Goal: Transaction & Acquisition: Purchase product/service

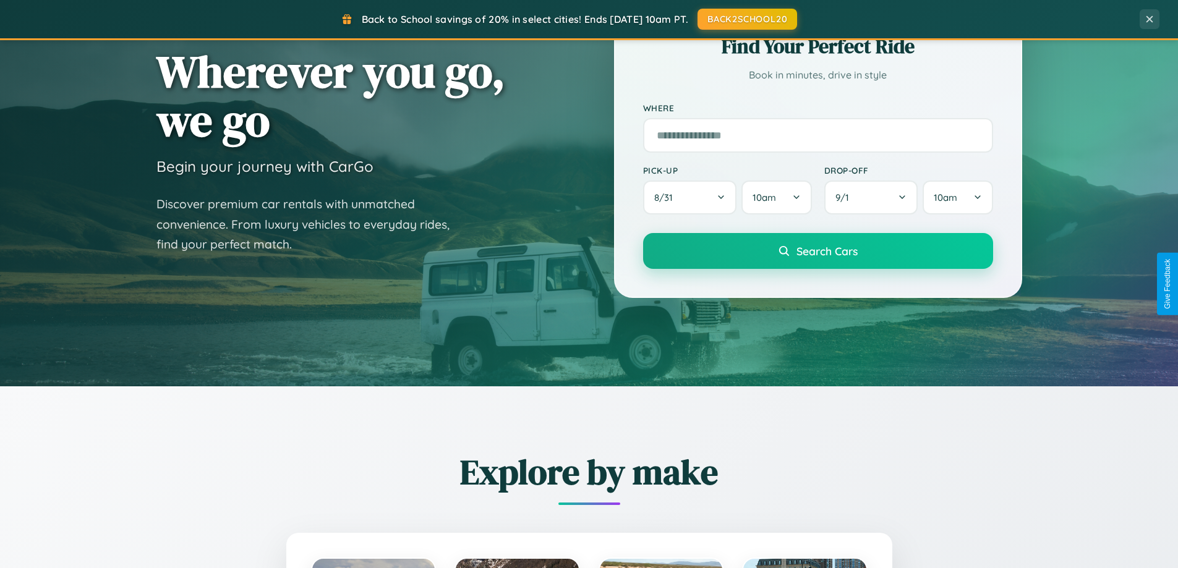
scroll to position [851, 0]
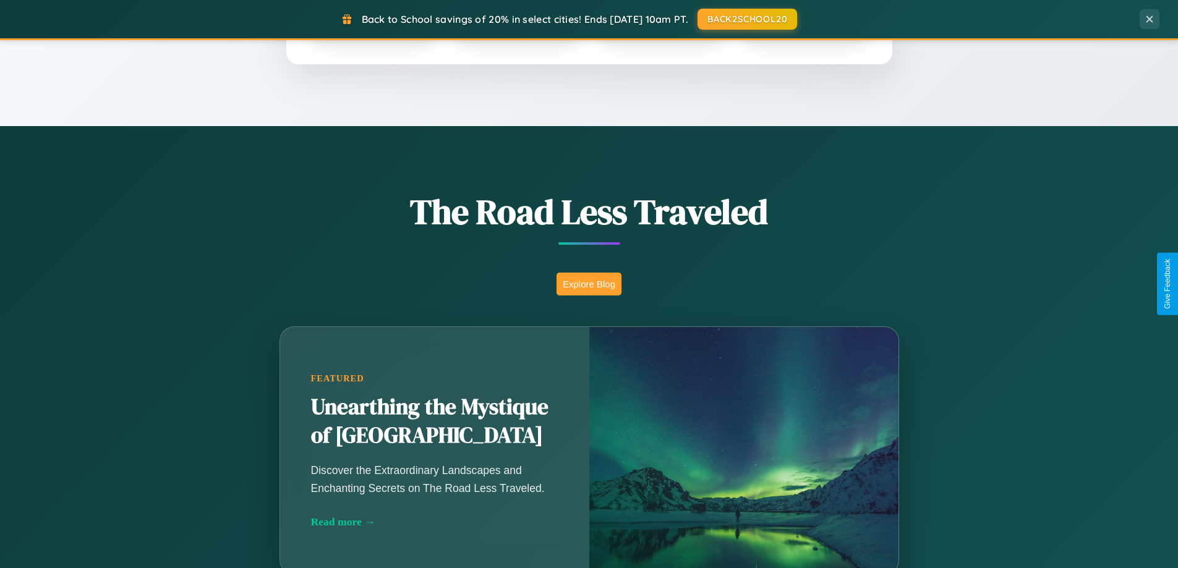
click at [588, 284] on button "Explore Blog" at bounding box center [588, 284] width 65 height 23
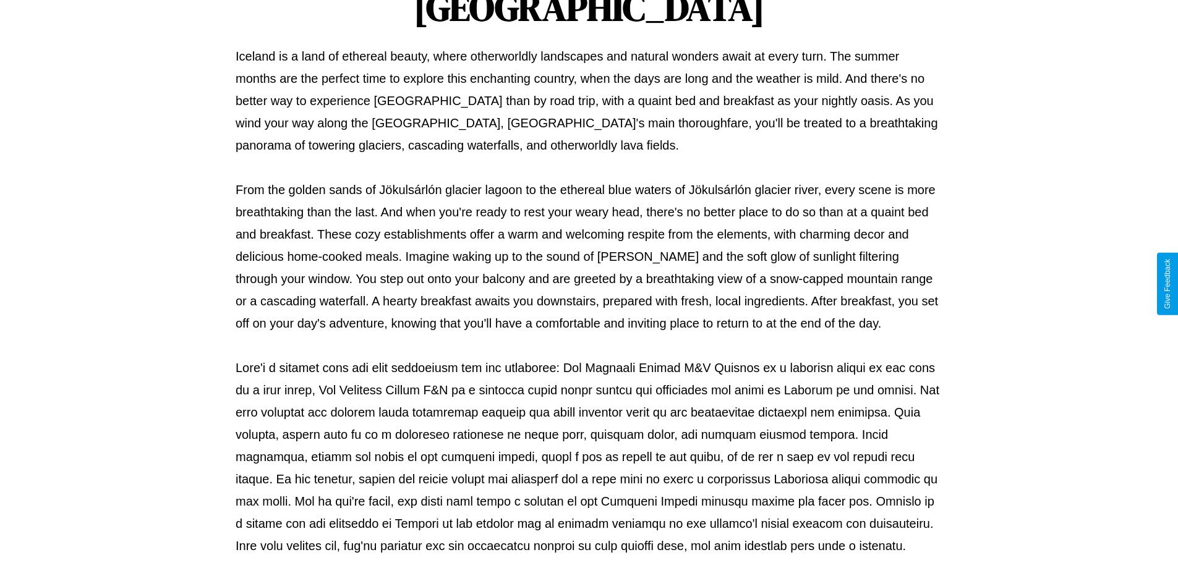
scroll to position [400, 0]
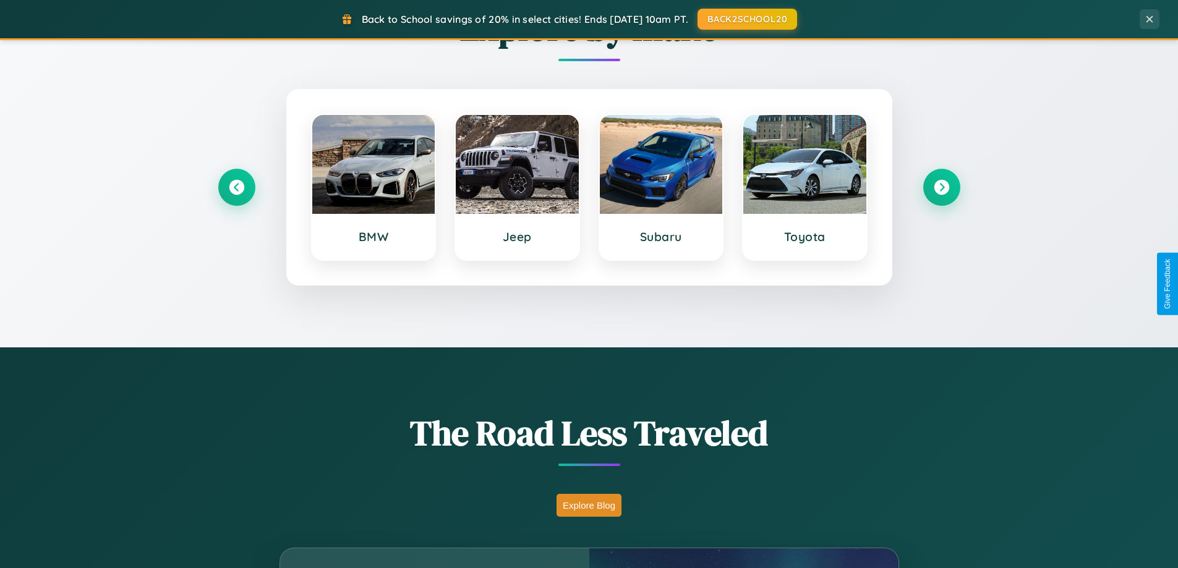
scroll to position [533, 0]
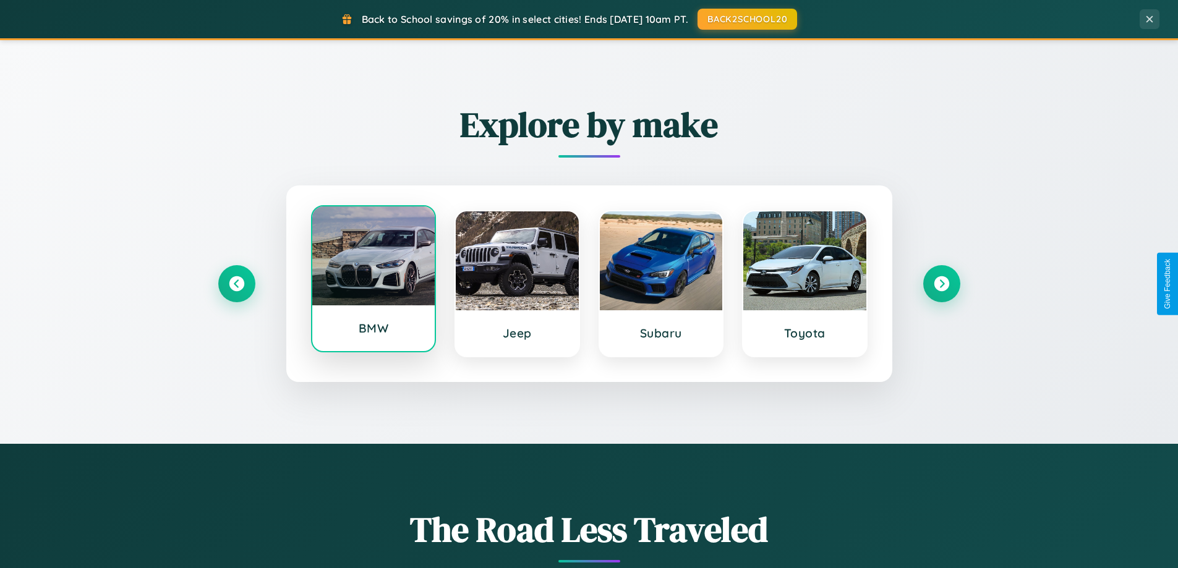
click at [373, 279] on div at bounding box center [373, 255] width 123 height 99
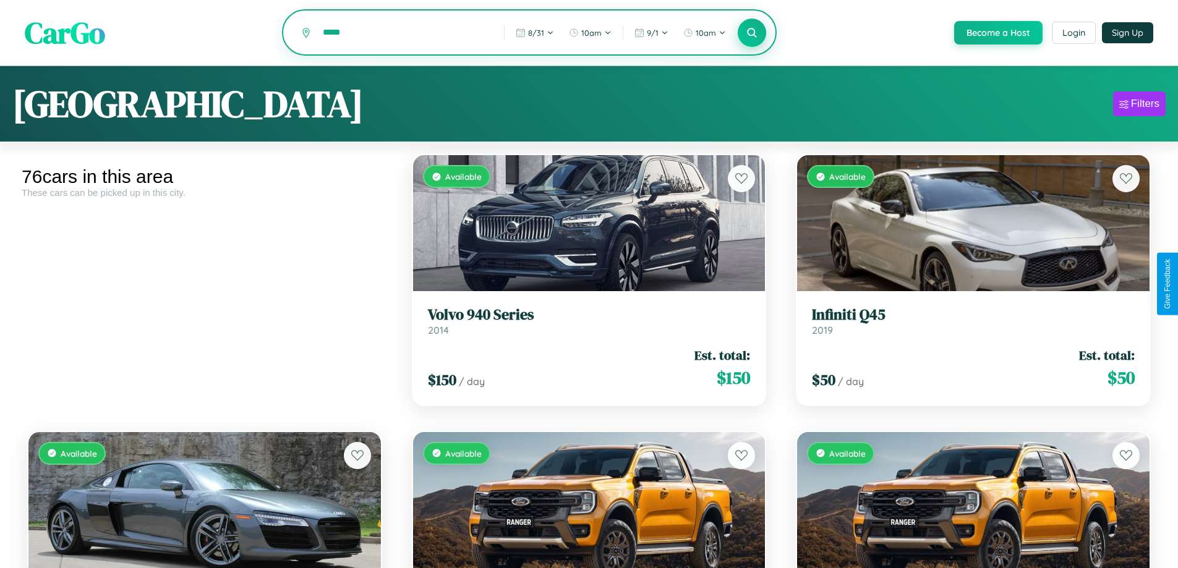
type input "*****"
click at [751, 33] on icon at bounding box center [752, 33] width 12 height 12
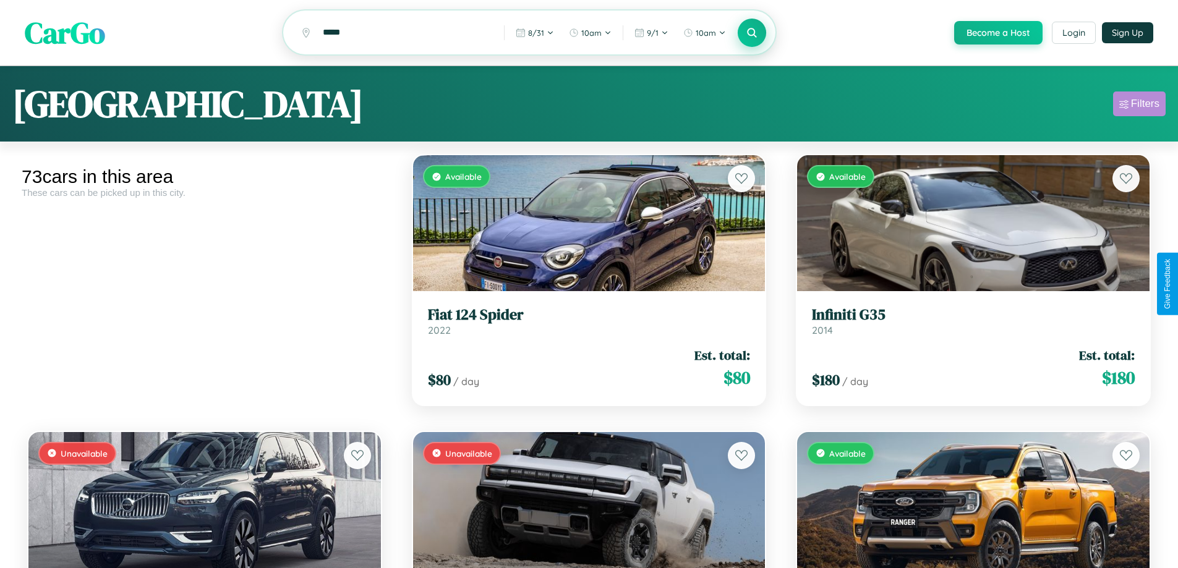
click at [1139, 106] on div "Filters" at bounding box center [1145, 104] width 28 height 12
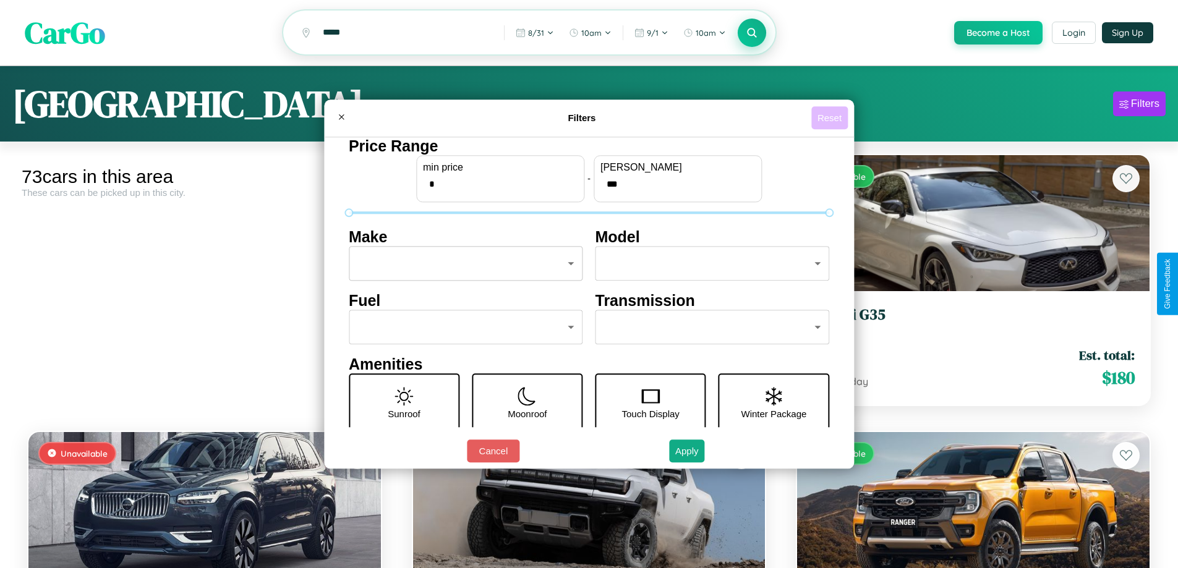
click at [831, 117] on button "Reset" at bounding box center [829, 117] width 36 height 23
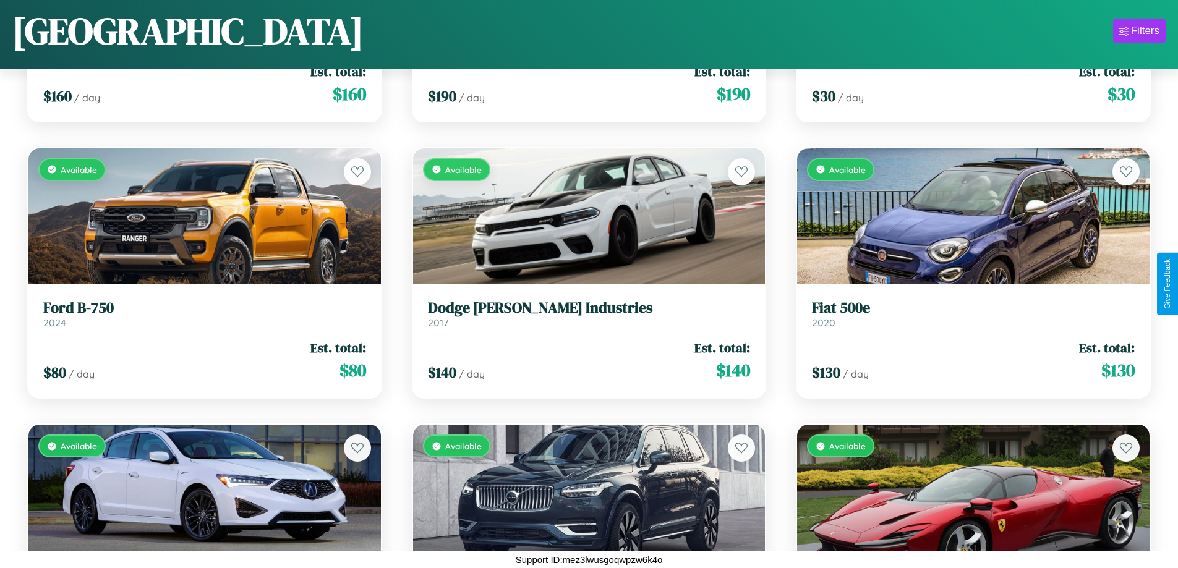
scroll to position [1835, 0]
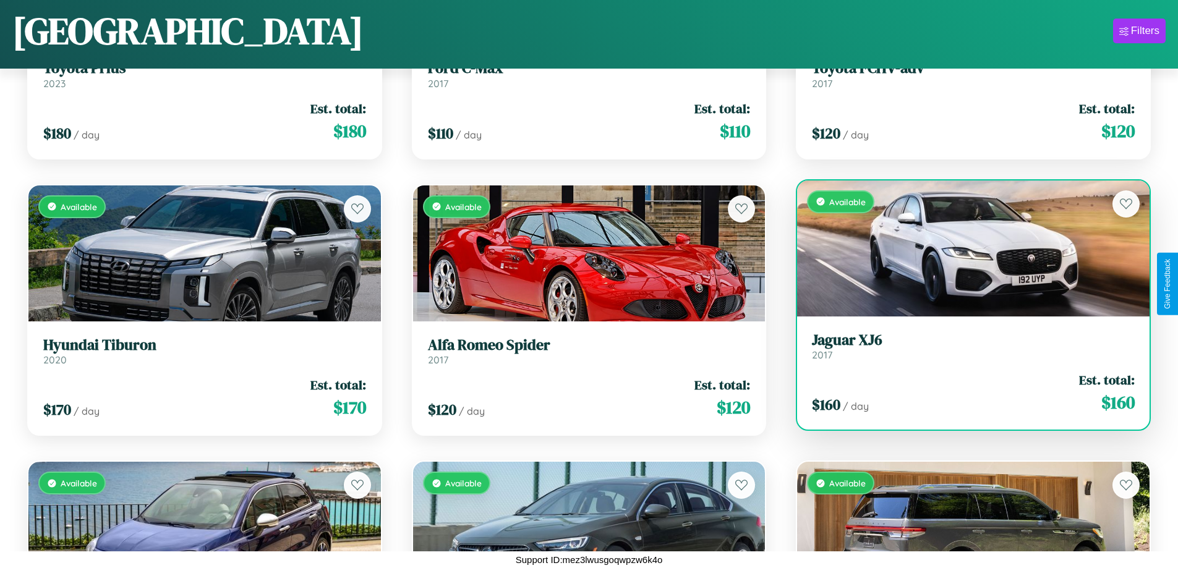
click at [965, 346] on h3 "Jaguar XJ6" at bounding box center [973, 340] width 323 height 18
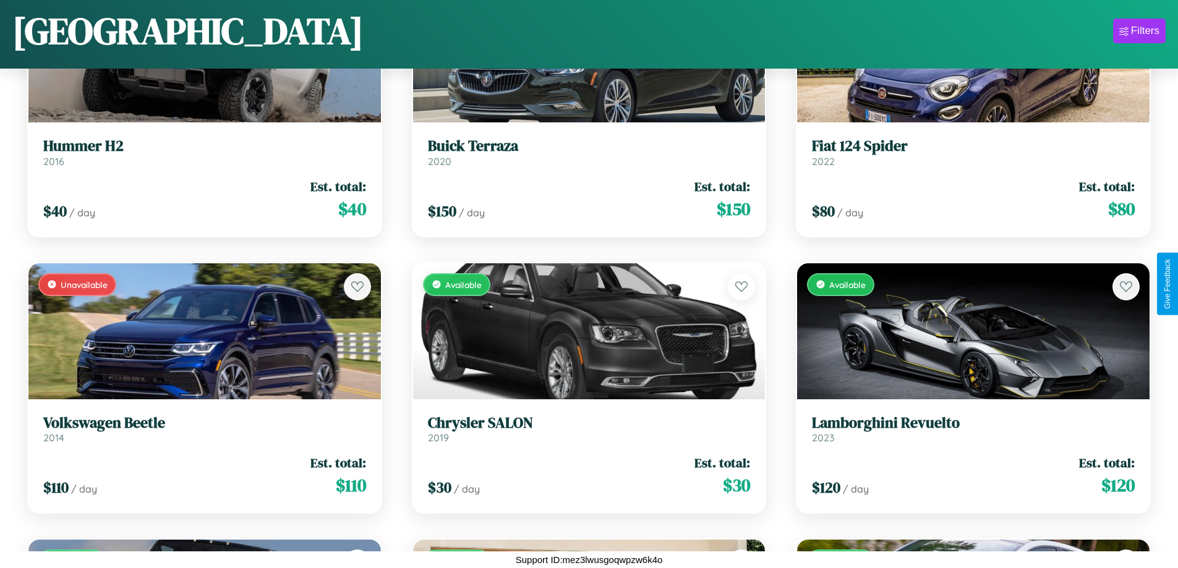
scroll to position [3219, 0]
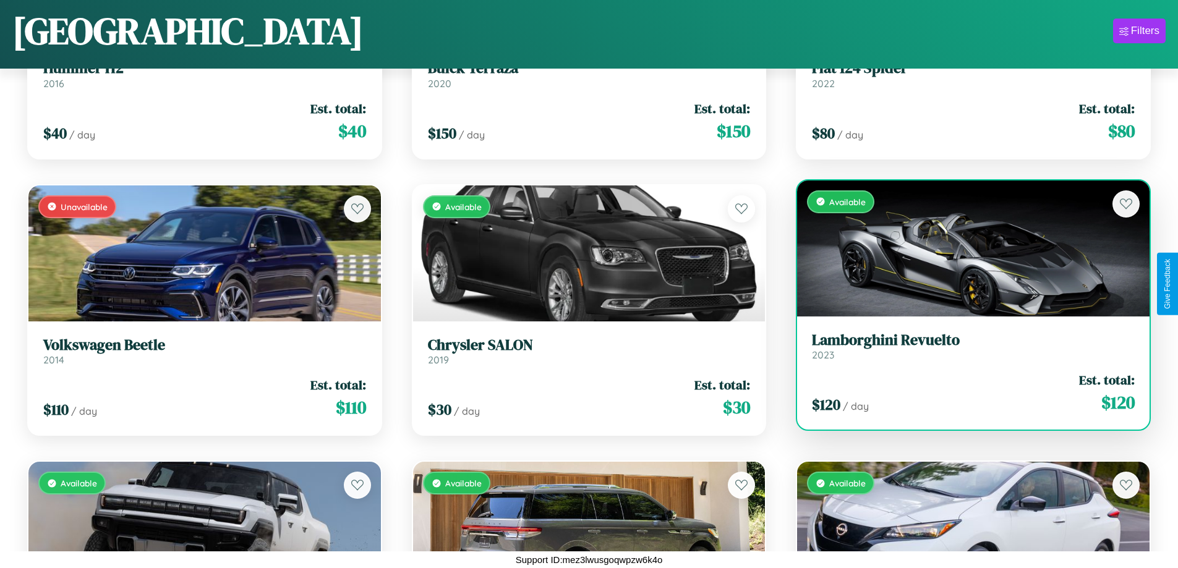
click at [965, 350] on link "Lamborghini Revuelto 2023" at bounding box center [973, 346] width 323 height 30
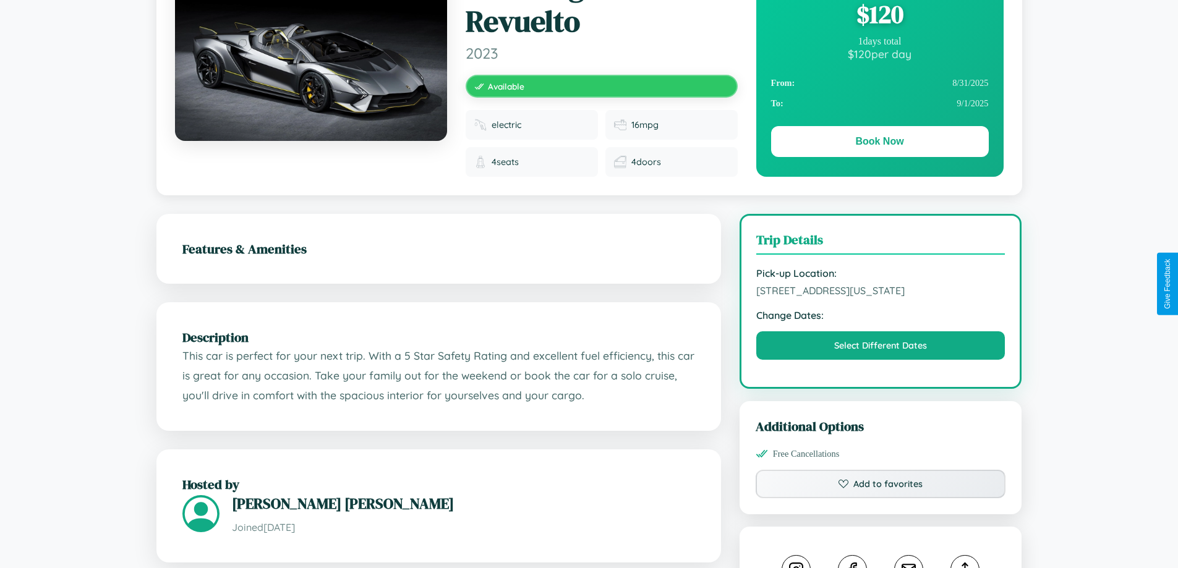
scroll to position [416, 0]
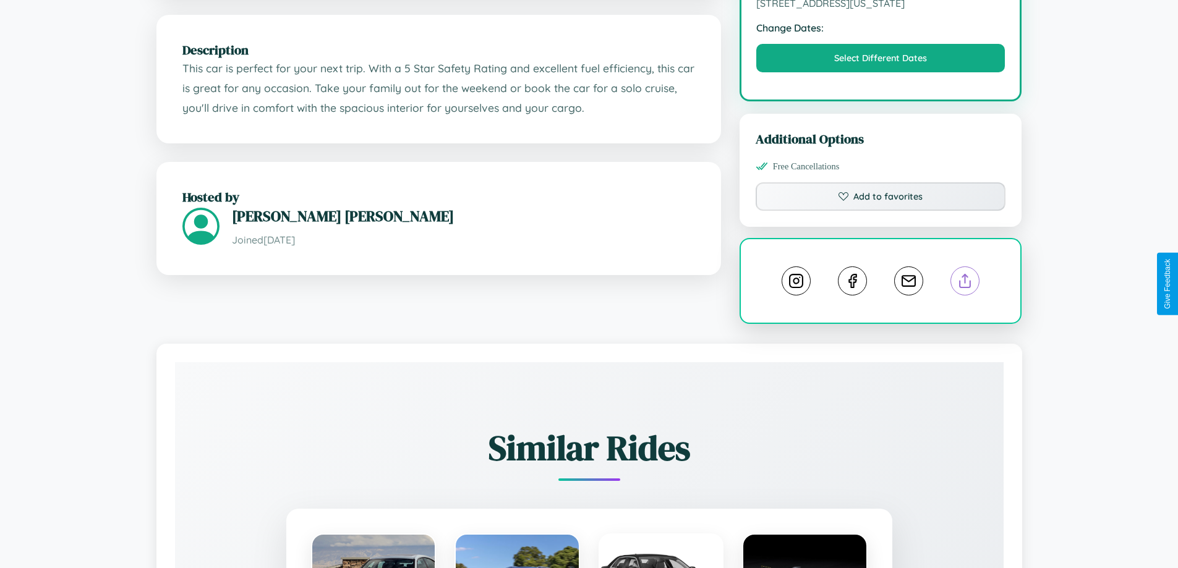
click at [965, 282] on line at bounding box center [965, 278] width 0 height 9
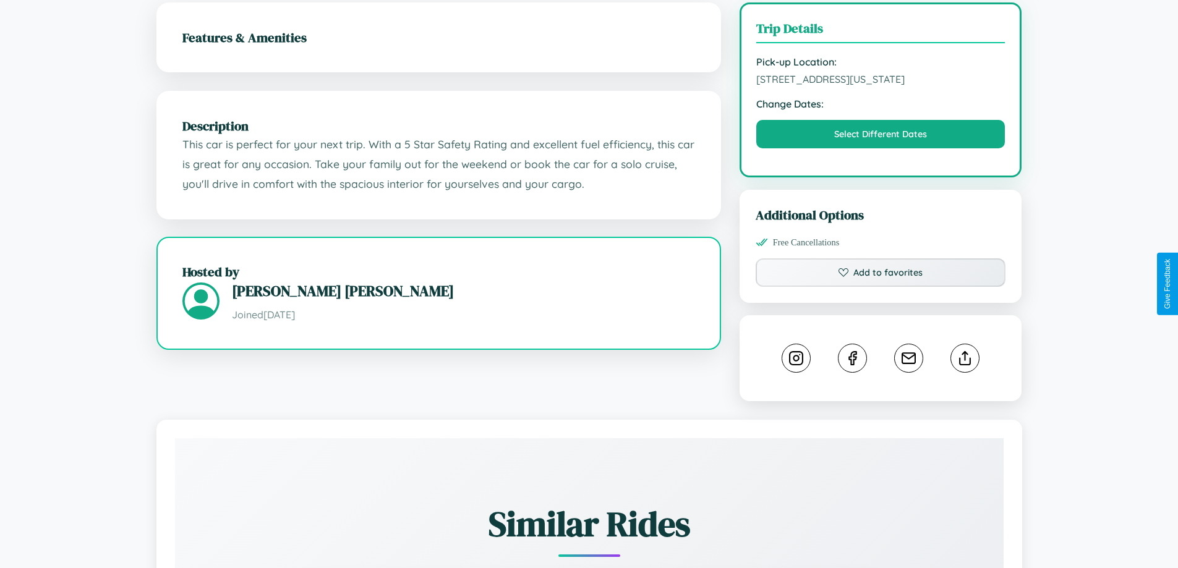
scroll to position [331, 0]
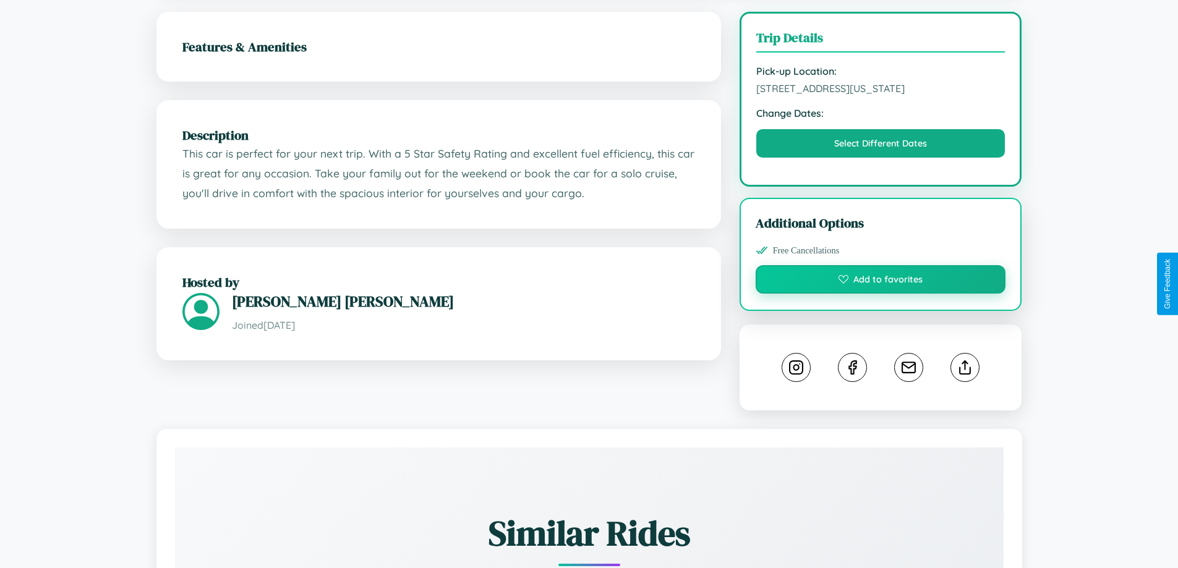
click at [880, 281] on button "Add to favorites" at bounding box center [880, 279] width 250 height 28
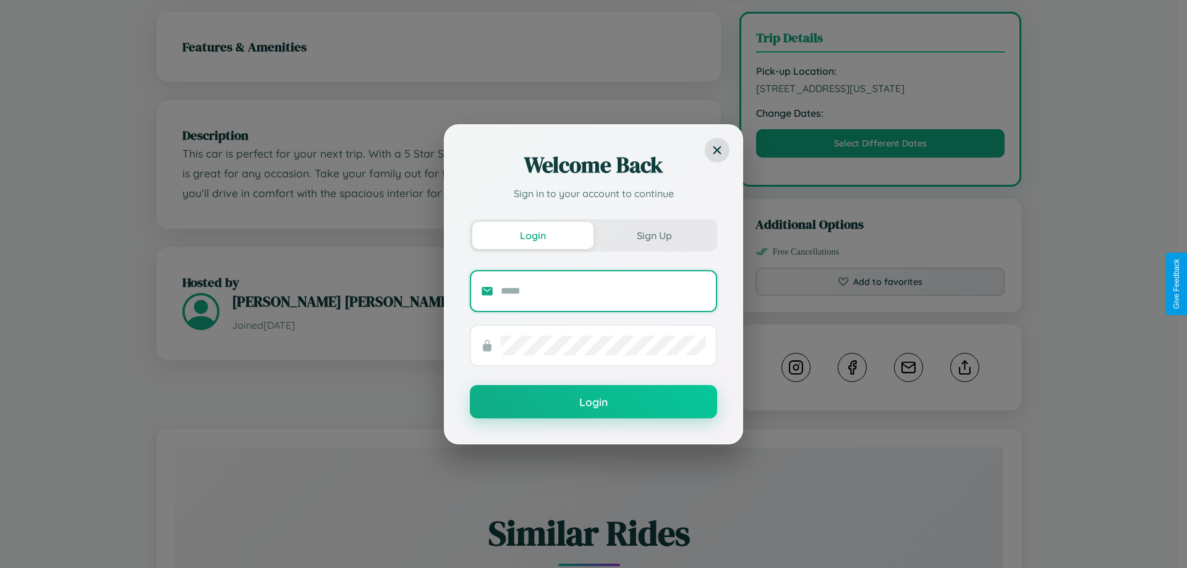
click at [603, 291] on input "text" at bounding box center [603, 291] width 205 height 20
type input "**********"
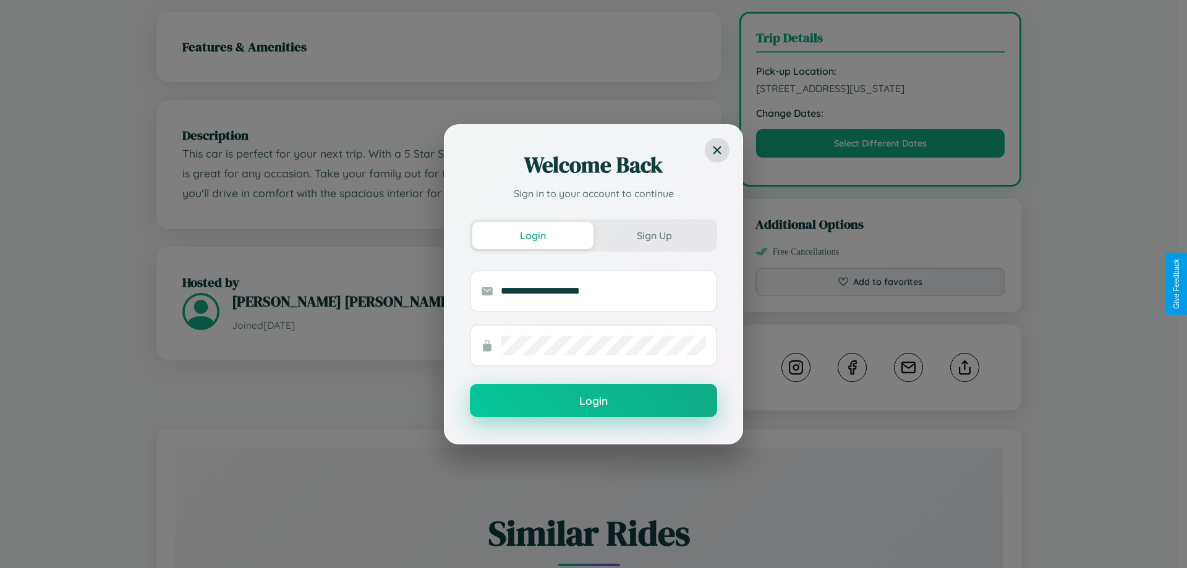
click at [593, 401] on button "Login" at bounding box center [593, 400] width 247 height 33
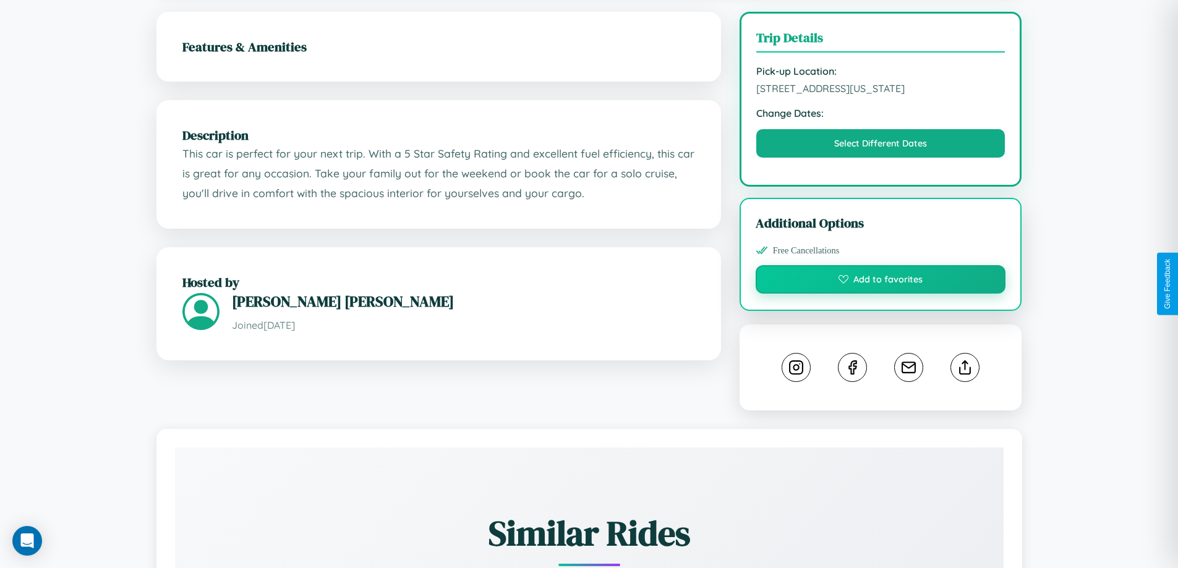
click at [880, 281] on button "Add to favorites" at bounding box center [880, 279] width 250 height 28
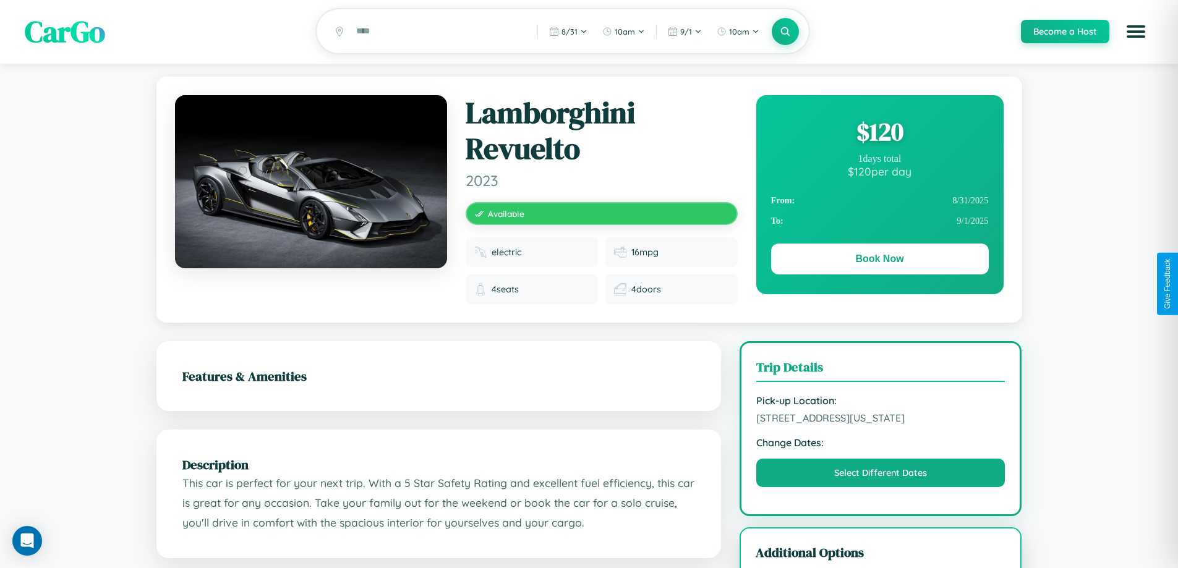
scroll to position [0, 0]
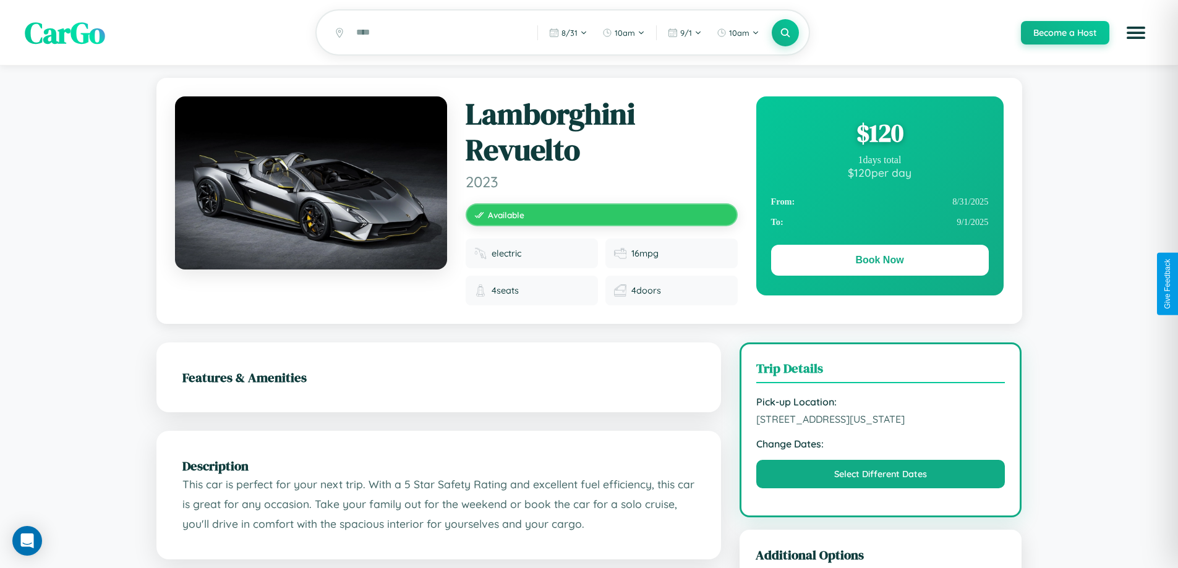
click at [879, 135] on div "$ 120" at bounding box center [880, 132] width 218 height 33
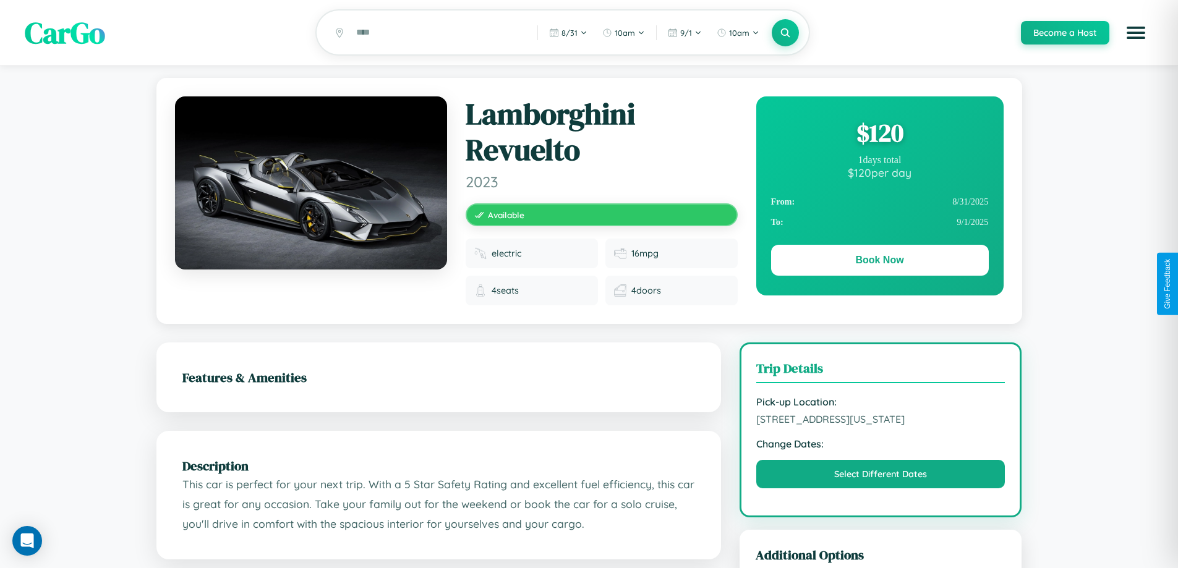
click at [879, 135] on div "$ 120" at bounding box center [880, 132] width 218 height 33
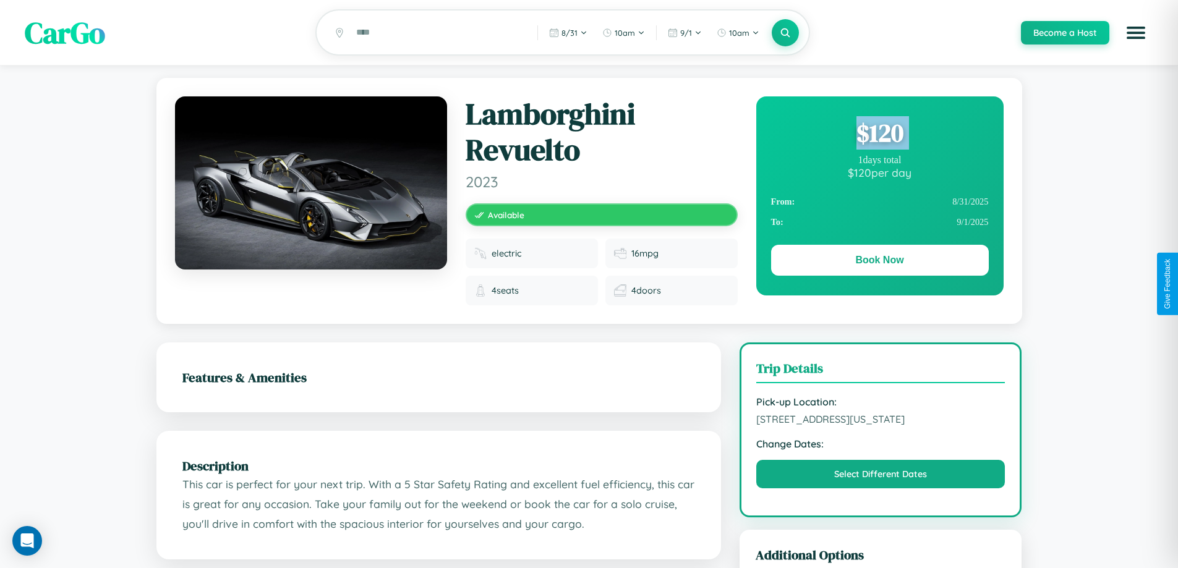
click at [879, 135] on div "$ 120" at bounding box center [880, 132] width 218 height 33
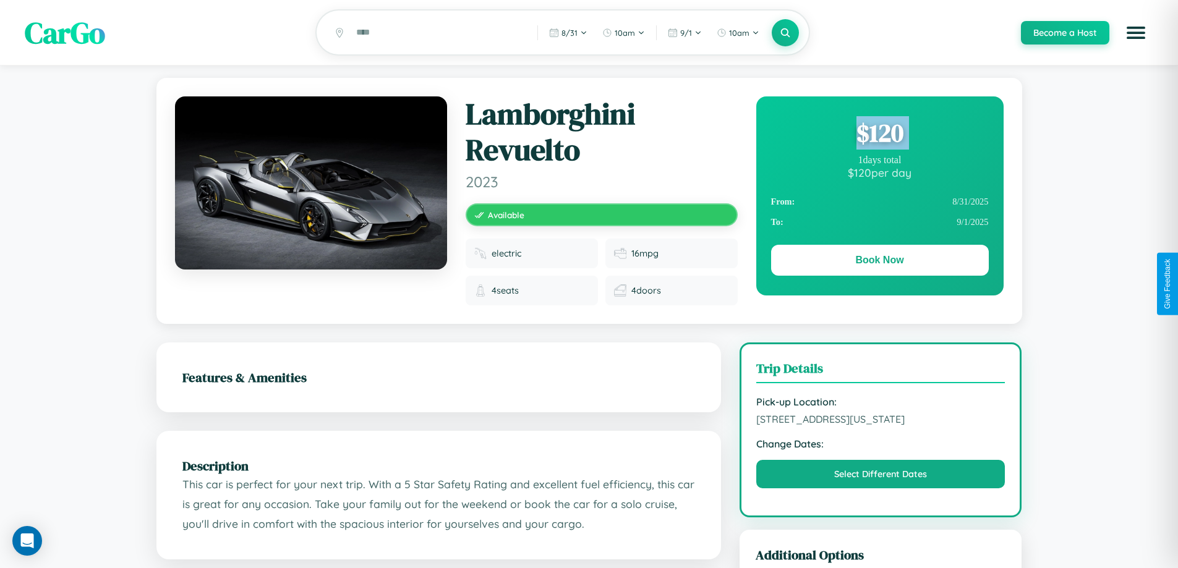
click at [879, 135] on div "$ 120" at bounding box center [880, 132] width 218 height 33
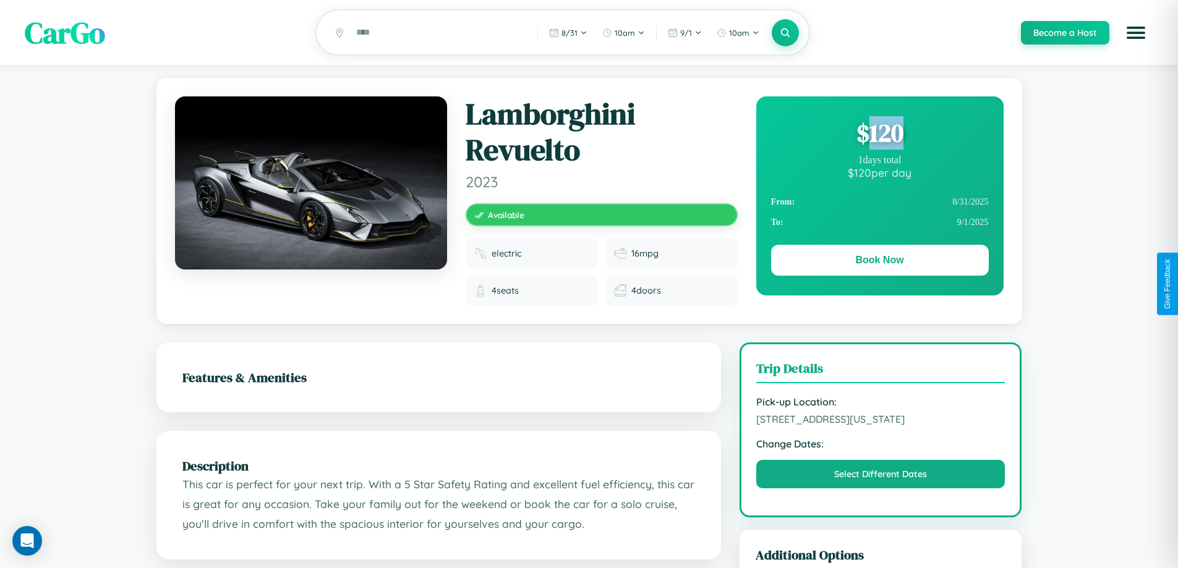
click at [879, 135] on div "$ 120" at bounding box center [880, 132] width 218 height 33
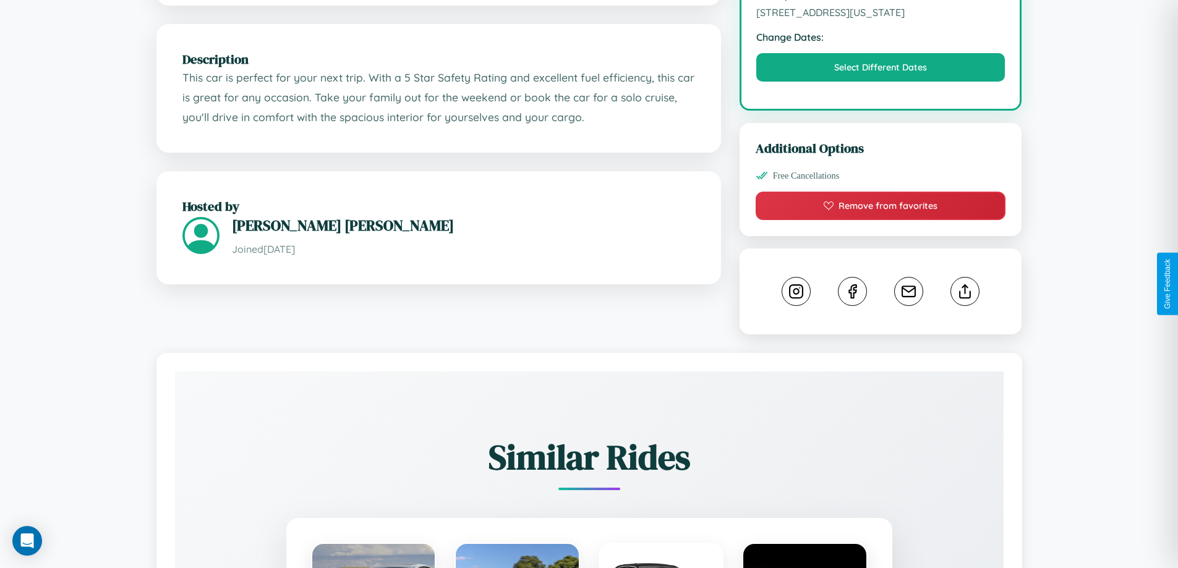
scroll to position [416, 0]
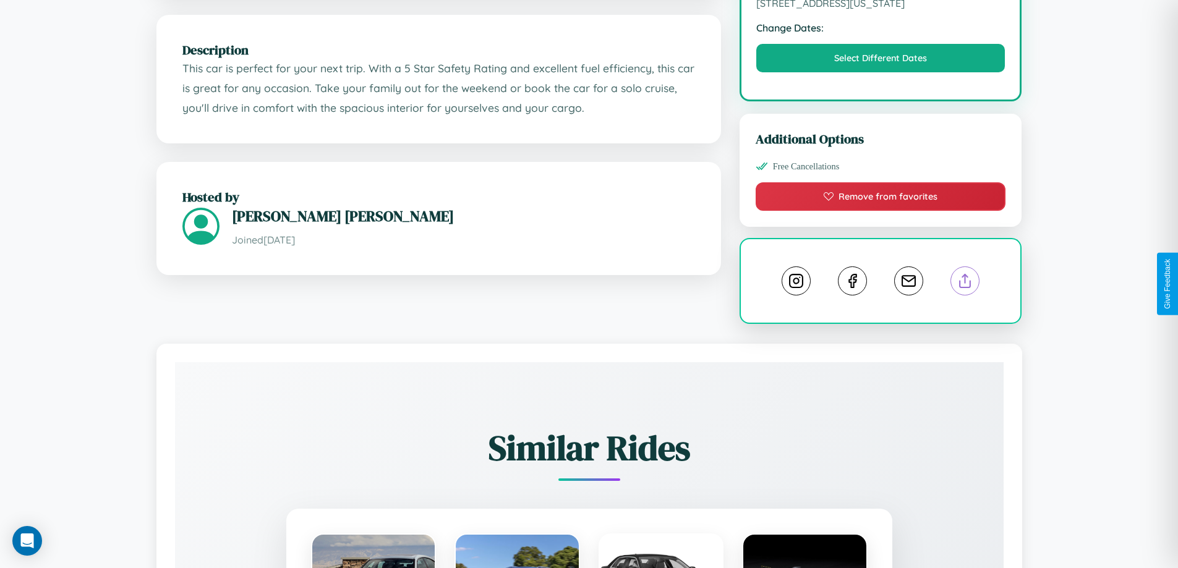
click at [965, 282] on line at bounding box center [965, 278] width 0 height 9
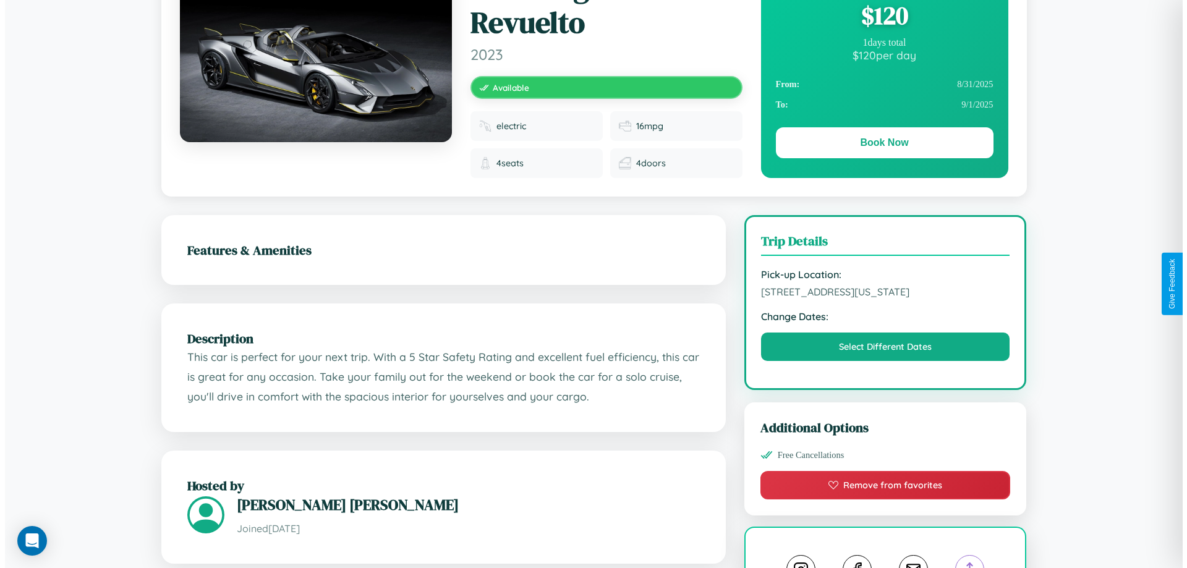
scroll to position [0, 0]
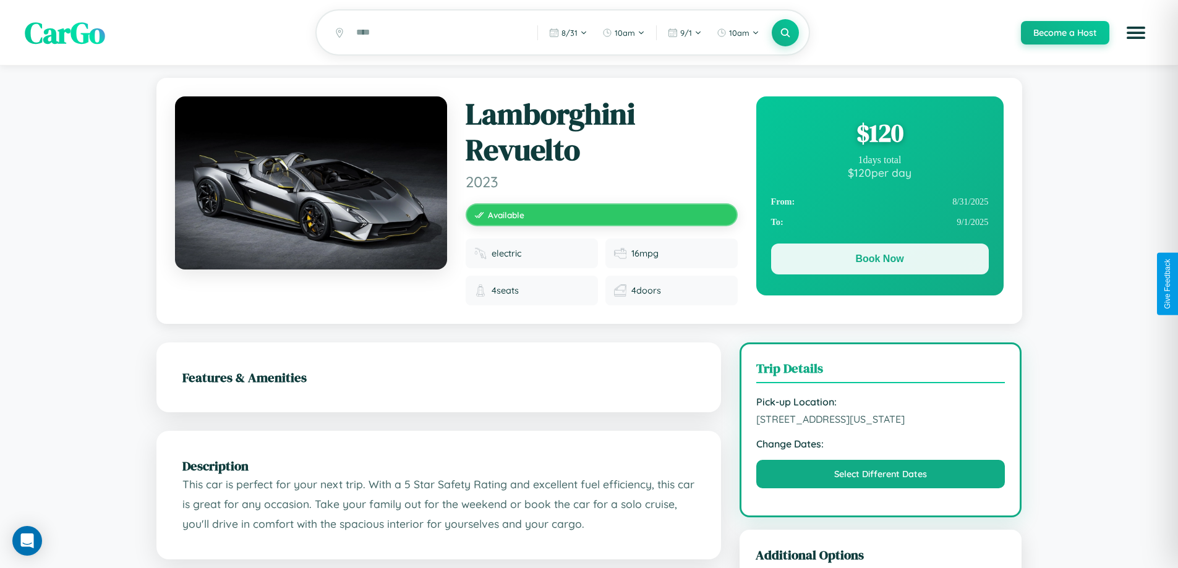
click at [879, 261] on button "Book Now" at bounding box center [880, 259] width 218 height 31
